Goal: Information Seeking & Learning: Learn about a topic

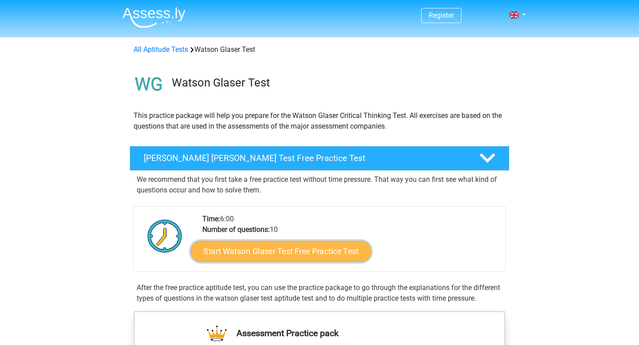
click at [259, 249] on link "Start Watson Glaser Test Free Practice Test" at bounding box center [281, 251] width 180 height 21
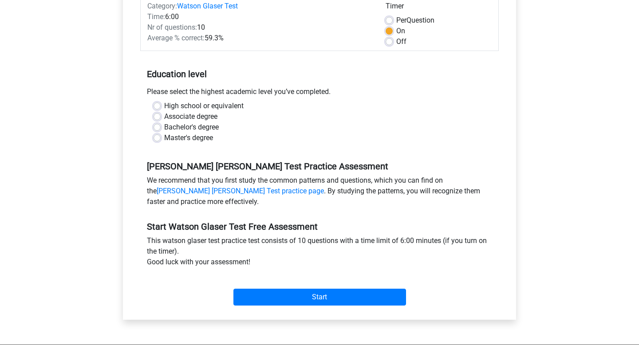
scroll to position [154, 0]
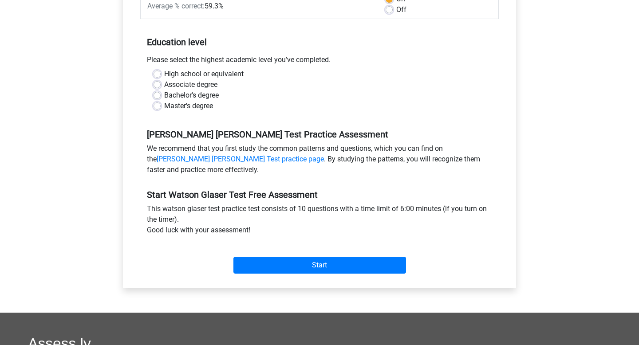
click at [164, 74] on label "High school or equivalent" at bounding box center [203, 74] width 79 height 11
click at [153, 74] on input "High school or equivalent" at bounding box center [156, 73] width 7 height 9
radio input "true"
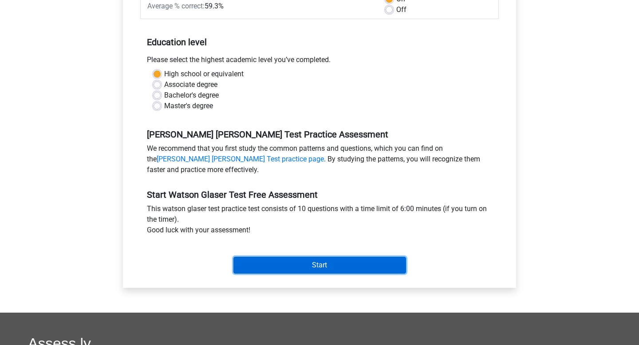
click at [292, 263] on input "Start" at bounding box center [319, 265] width 172 height 17
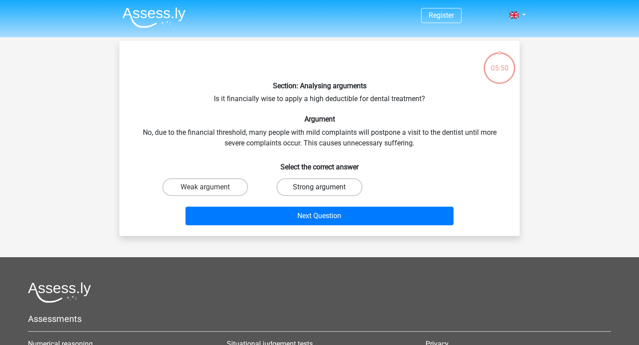
click at [332, 191] on label "Strong argument" at bounding box center [319, 187] width 86 height 18
click at [325, 191] on input "Strong argument" at bounding box center [322, 190] width 6 height 6
radio input "true"
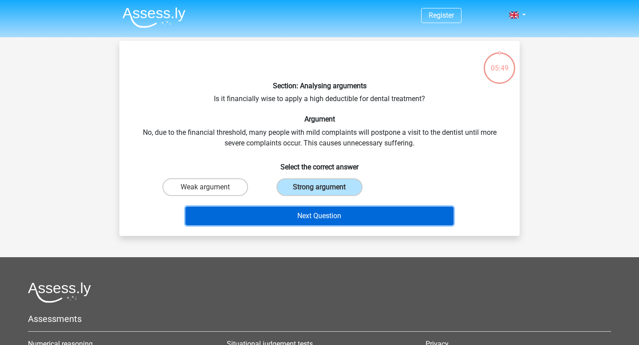
click at [327, 217] on button "Next Question" at bounding box center [319, 216] width 268 height 19
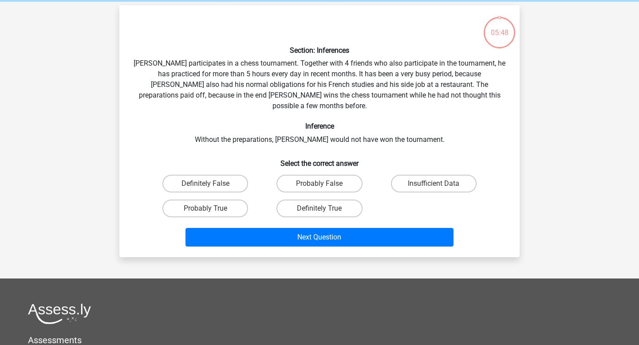
scroll to position [41, 0]
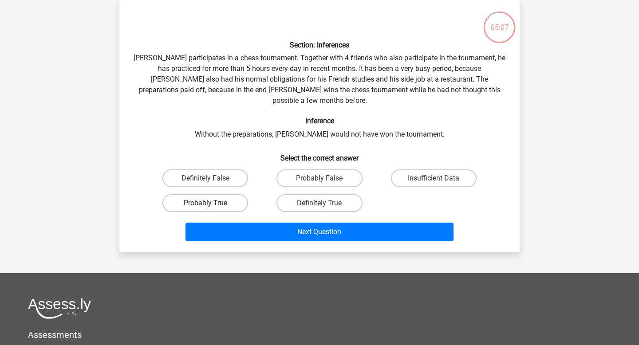
click at [236, 194] on label "Probably True" at bounding box center [205, 203] width 86 height 18
click at [211, 203] on input "Probably True" at bounding box center [208, 206] width 6 height 6
radio input "true"
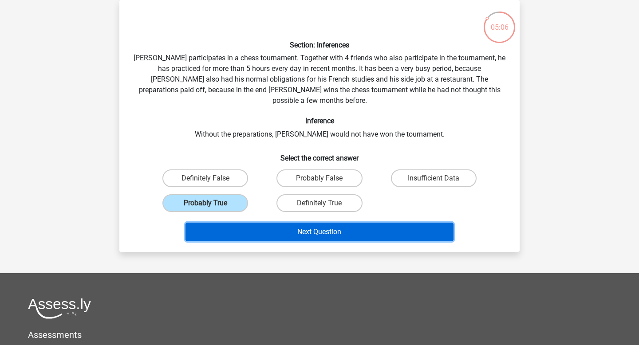
click at [272, 223] on button "Next Question" at bounding box center [319, 232] width 268 height 19
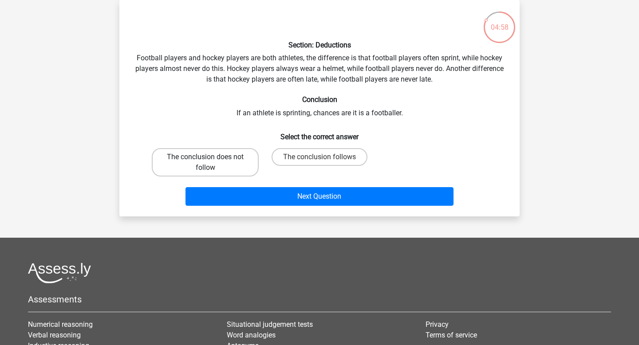
click at [216, 157] on label "The conclusion does not follow" at bounding box center [205, 162] width 107 height 28
click at [211, 157] on input "The conclusion does not follow" at bounding box center [208, 160] width 6 height 6
radio input "true"
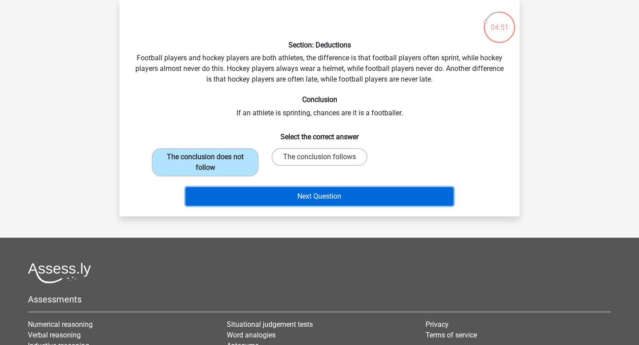
click at [314, 200] on button "Next Question" at bounding box center [319, 196] width 268 height 19
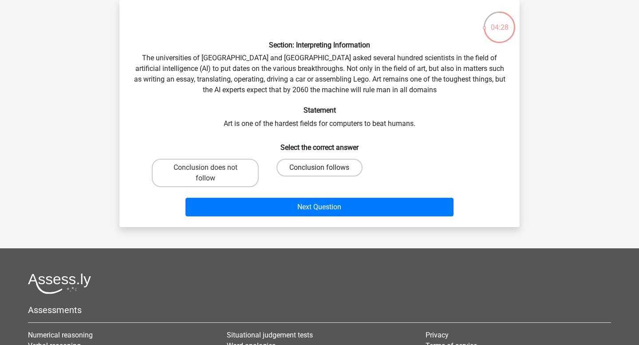
click at [299, 167] on label "Conclusion follows" at bounding box center [319, 168] width 86 height 18
click at [319, 168] on input "Conclusion follows" at bounding box center [322, 171] width 6 height 6
radio input "true"
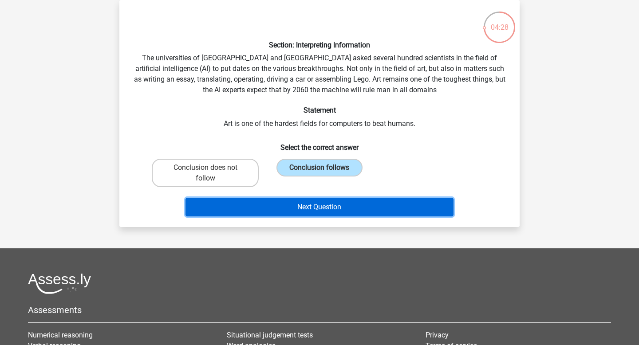
click at [312, 206] on button "Next Question" at bounding box center [319, 207] width 268 height 19
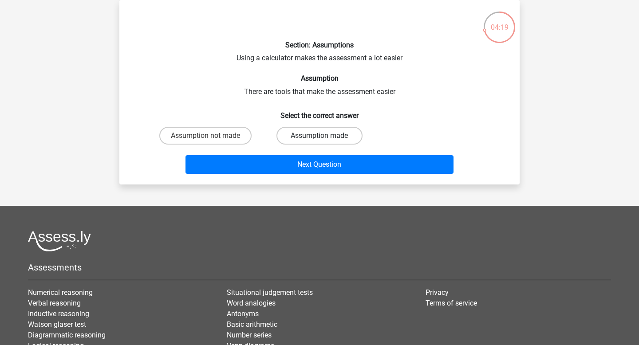
click at [300, 134] on label "Assumption made" at bounding box center [319, 136] width 86 height 18
click at [319, 136] on input "Assumption made" at bounding box center [322, 139] width 6 height 6
radio input "true"
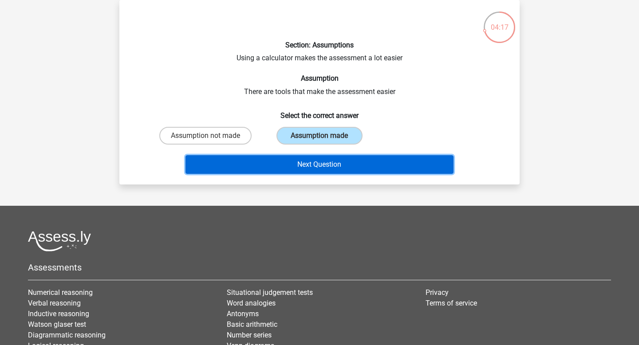
click at [304, 157] on button "Next Question" at bounding box center [319, 164] width 268 height 19
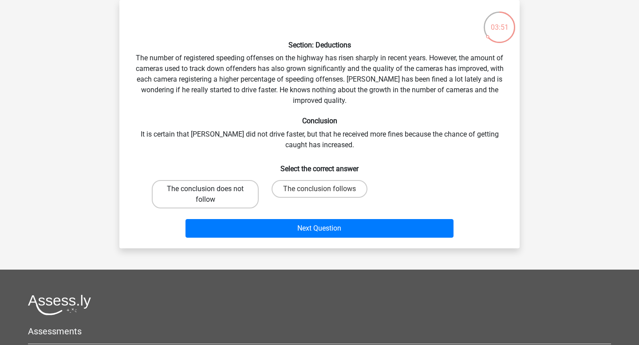
click at [231, 194] on label "The conclusion does not follow" at bounding box center [205, 194] width 107 height 28
click at [211, 194] on input "The conclusion does not follow" at bounding box center [208, 192] width 6 height 6
radio input "true"
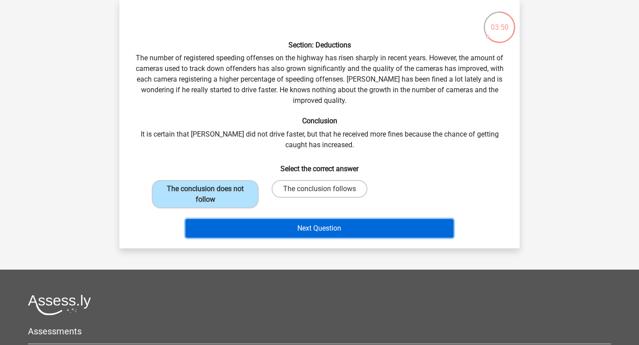
click at [332, 227] on button "Next Question" at bounding box center [319, 228] width 268 height 19
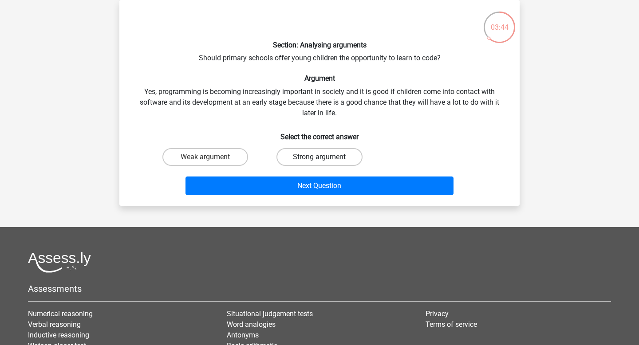
click at [342, 162] on label "Strong argument" at bounding box center [319, 157] width 86 height 18
click at [325, 162] on input "Strong argument" at bounding box center [322, 160] width 6 height 6
radio input "true"
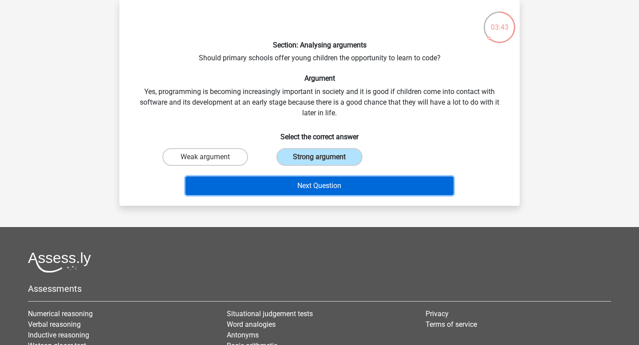
click at [341, 187] on button "Next Question" at bounding box center [319, 185] width 268 height 19
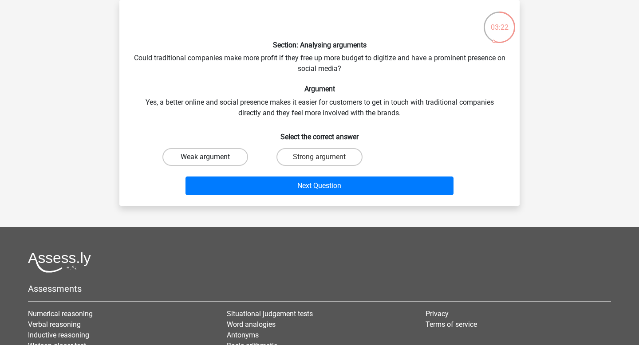
click at [216, 151] on label "Weak argument" at bounding box center [205, 157] width 86 height 18
click at [211, 157] on input "Weak argument" at bounding box center [208, 160] width 6 height 6
radio input "true"
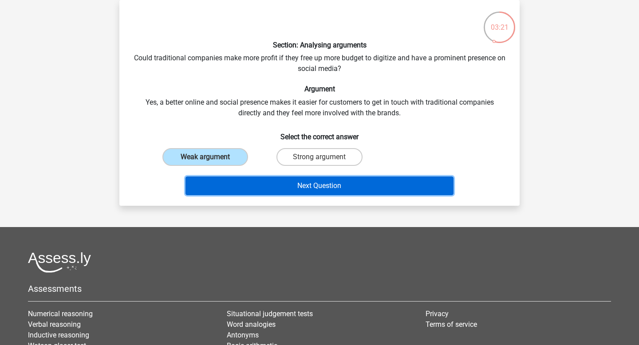
click at [285, 183] on button "Next Question" at bounding box center [319, 185] width 268 height 19
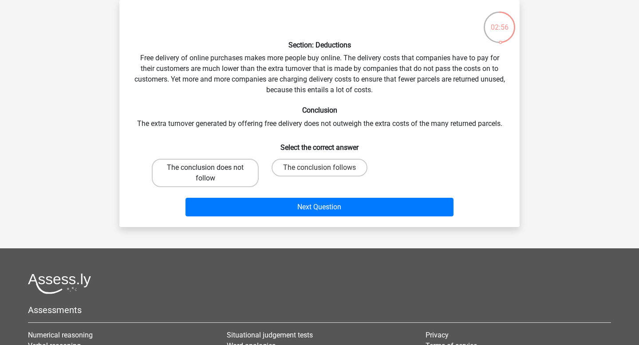
click at [204, 172] on label "The conclusion does not follow" at bounding box center [205, 173] width 107 height 28
click at [205, 172] on input "The conclusion does not follow" at bounding box center [208, 171] width 6 height 6
radio input "true"
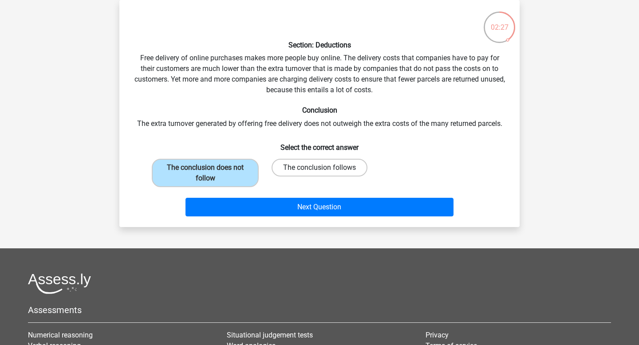
click at [289, 168] on label "The conclusion follows" at bounding box center [319, 168] width 96 height 18
click at [319, 168] on input "The conclusion follows" at bounding box center [322, 171] width 6 height 6
radio input "true"
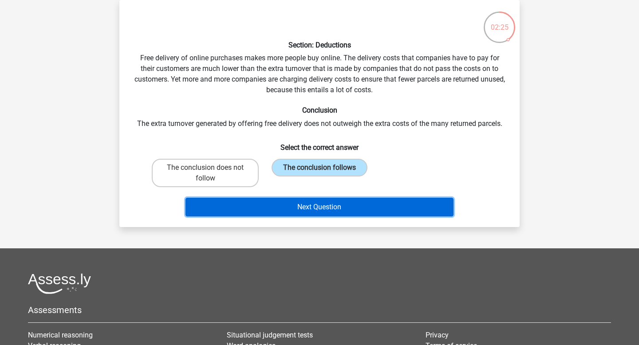
click at [276, 203] on button "Next Question" at bounding box center [319, 207] width 268 height 19
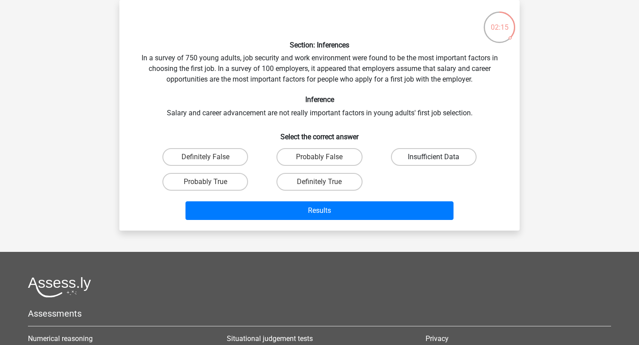
click at [405, 156] on label "Insufficient Data" at bounding box center [434, 157] width 86 height 18
click at [433, 157] on input "Insufficient Data" at bounding box center [436, 160] width 6 height 6
radio input "true"
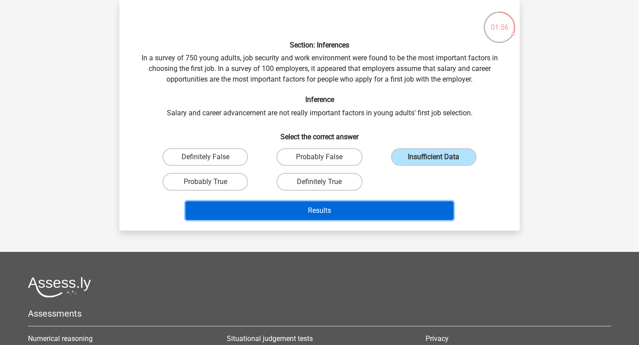
click at [357, 212] on button "Results" at bounding box center [319, 210] width 268 height 19
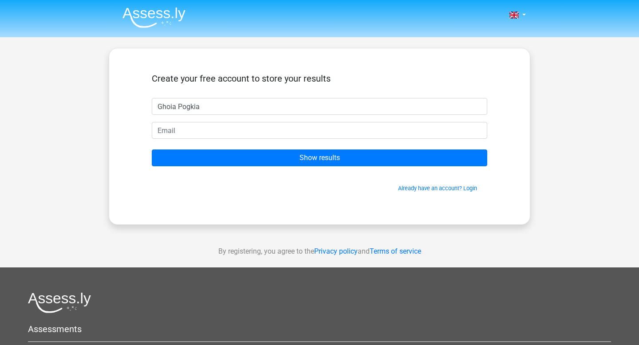
type input "Ghoia Pogkia"
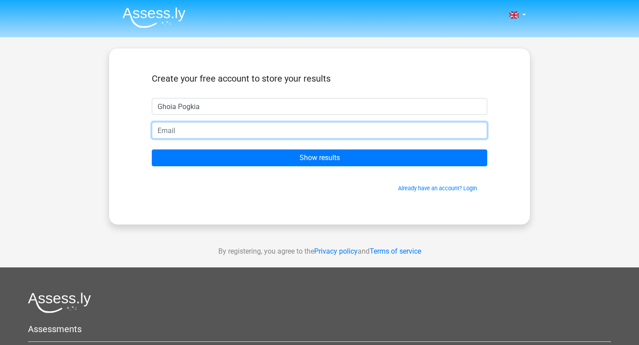
click at [176, 138] on input "email" at bounding box center [319, 130] width 335 height 17
type input "[EMAIL_ADDRESS][DOMAIN_NAME]"
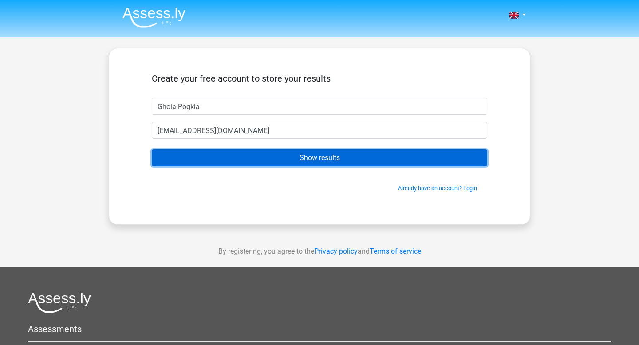
click at [193, 155] on input "Show results" at bounding box center [319, 157] width 335 height 17
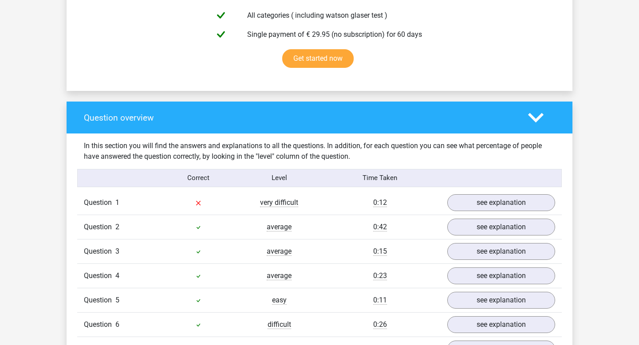
scroll to position [702, 0]
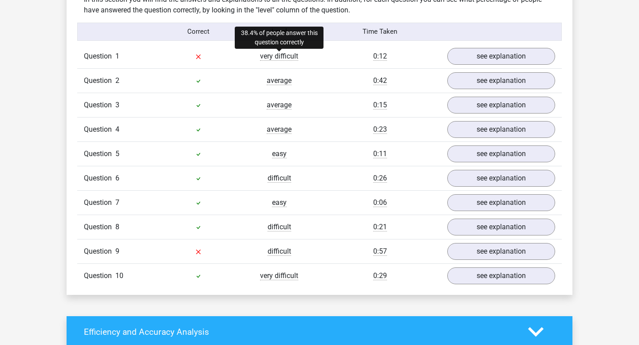
click at [278, 57] on span "very difficult" at bounding box center [279, 56] width 38 height 9
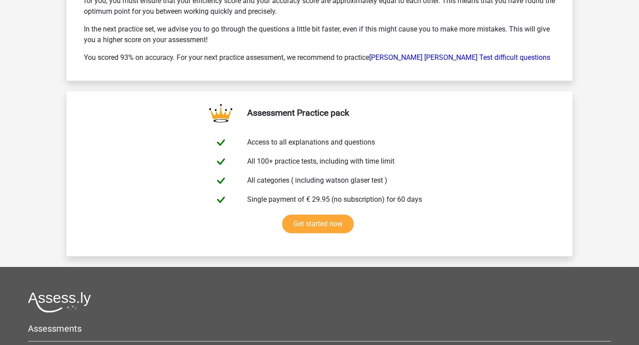
scroll to position [1414, 0]
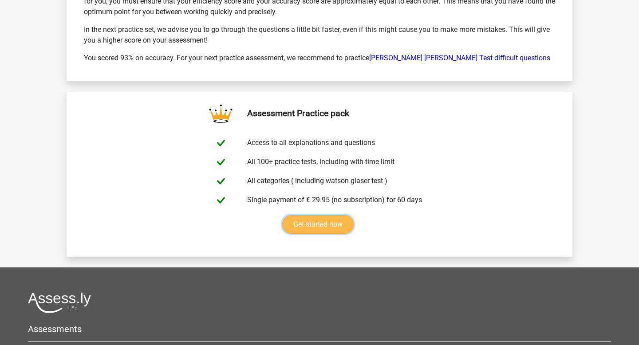
click at [318, 224] on link "Get started now" at bounding box center [317, 224] width 71 height 19
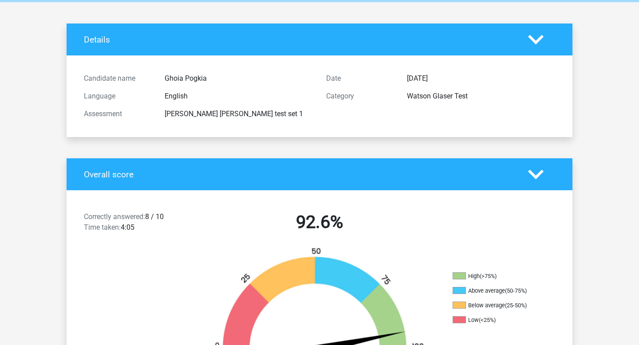
scroll to position [0, 0]
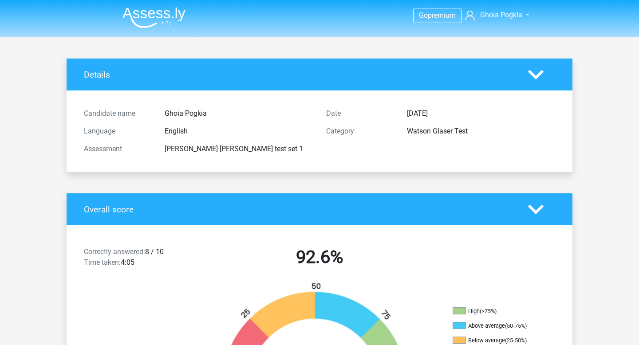
click at [141, 14] on img at bounding box center [153, 17] width 63 height 21
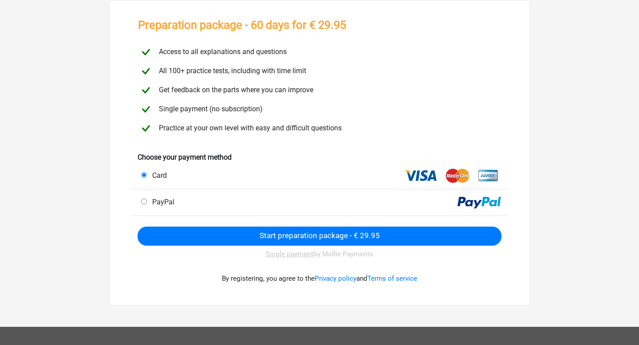
scroll to position [49, 0]
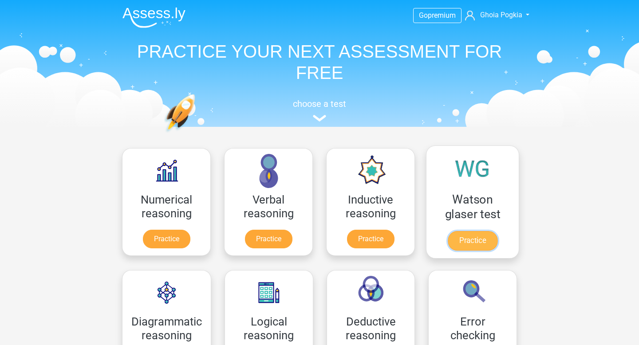
click at [478, 231] on link "Practice" at bounding box center [472, 241] width 50 height 20
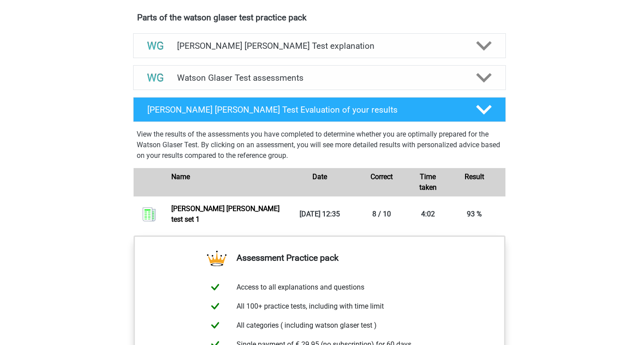
scroll to position [490, 0]
click at [296, 51] on h4 "[PERSON_NAME] [PERSON_NAME] Test explanation" at bounding box center [319, 46] width 285 height 10
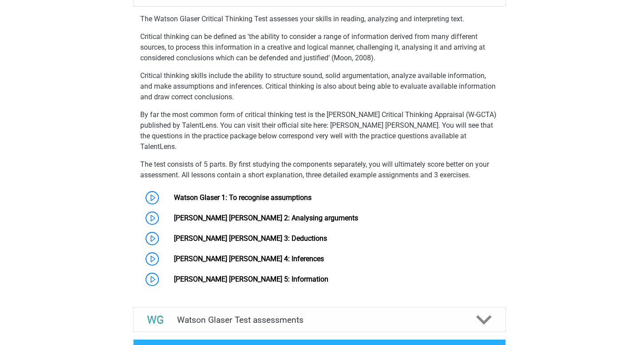
scroll to position [654, 0]
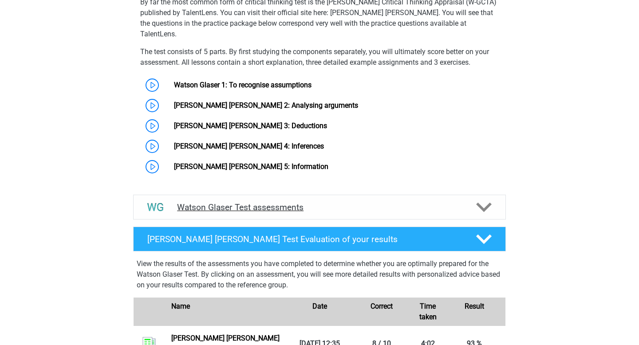
click at [285, 206] on h4 "Watson Glaser Test assessments" at bounding box center [319, 207] width 285 height 10
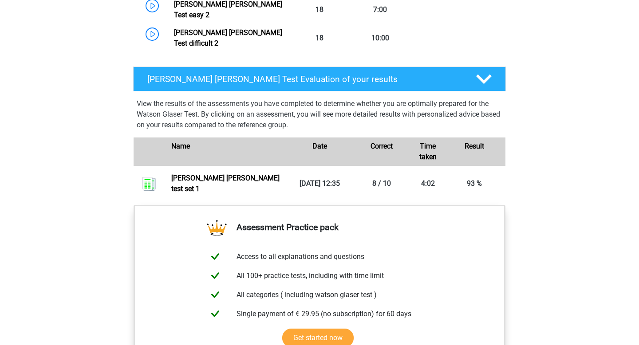
scroll to position [1581, 0]
